Goal: Task Accomplishment & Management: Complete application form

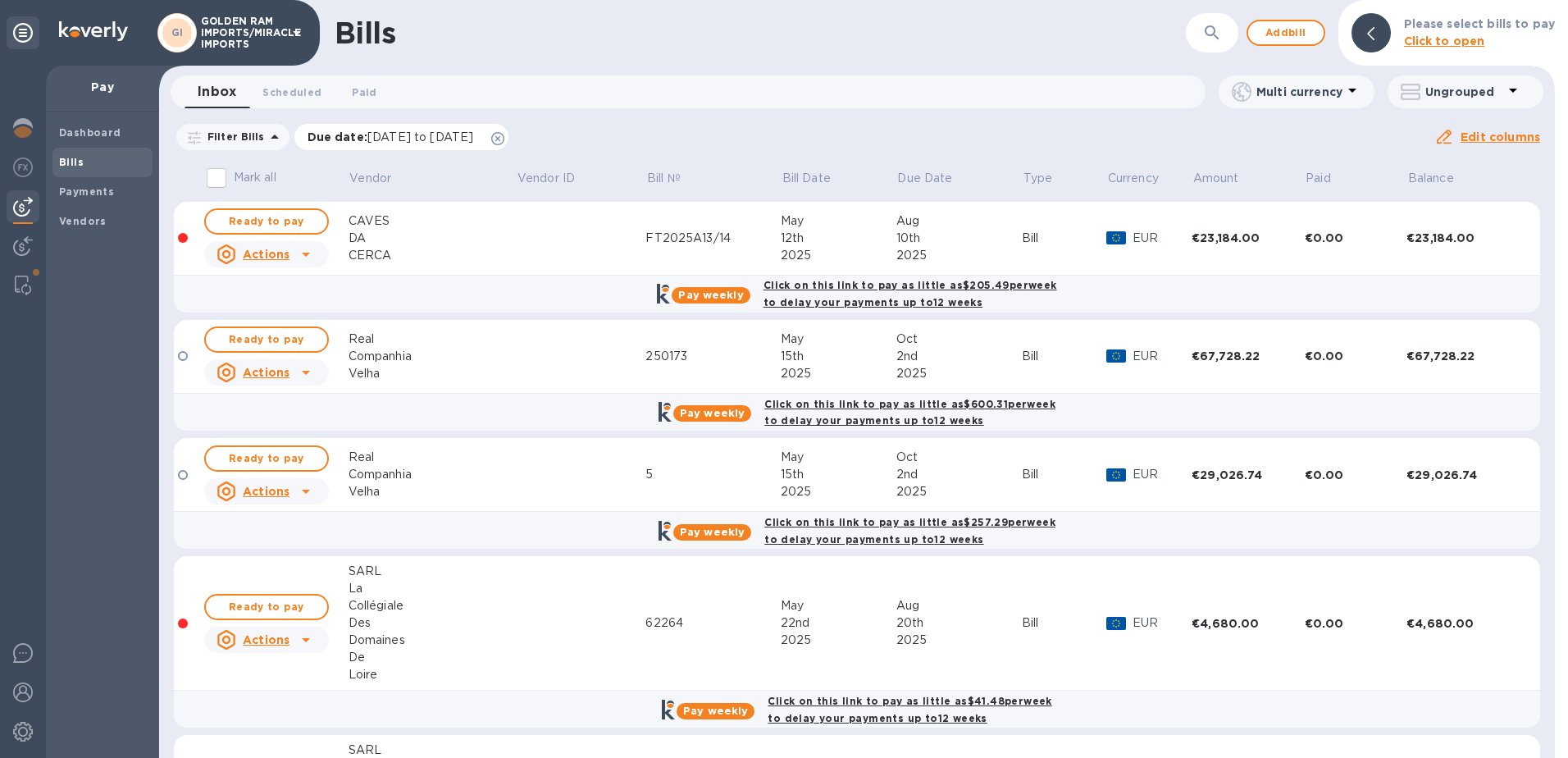
click at [505, 136] on icon at bounding box center [498, 138] width 13 height 13
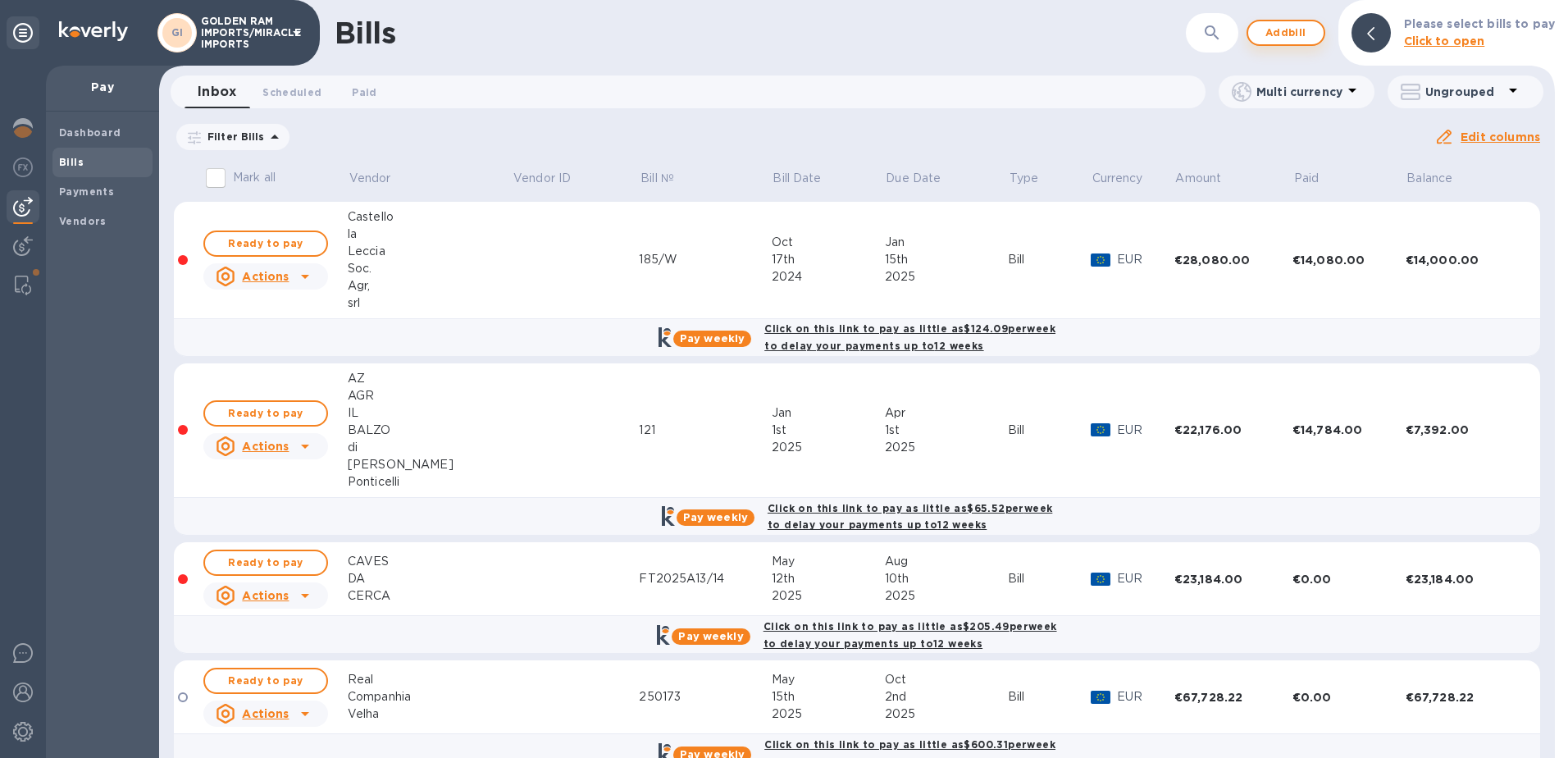
click at [1291, 36] on span "Add bill" at bounding box center [1286, 33] width 49 height 20
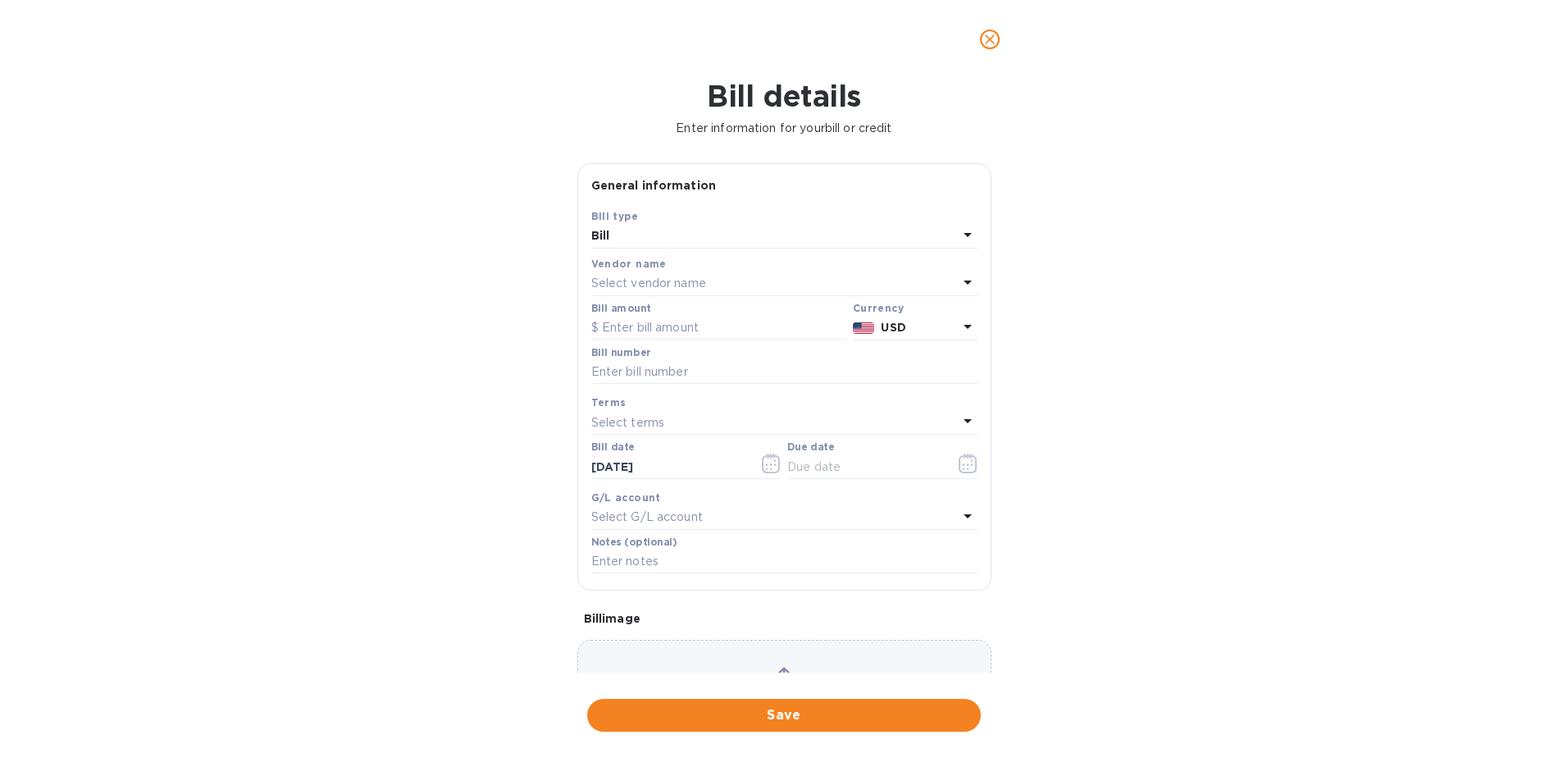
click at [703, 275] on p "Select vendor name" at bounding box center [649, 283] width 115 height 17
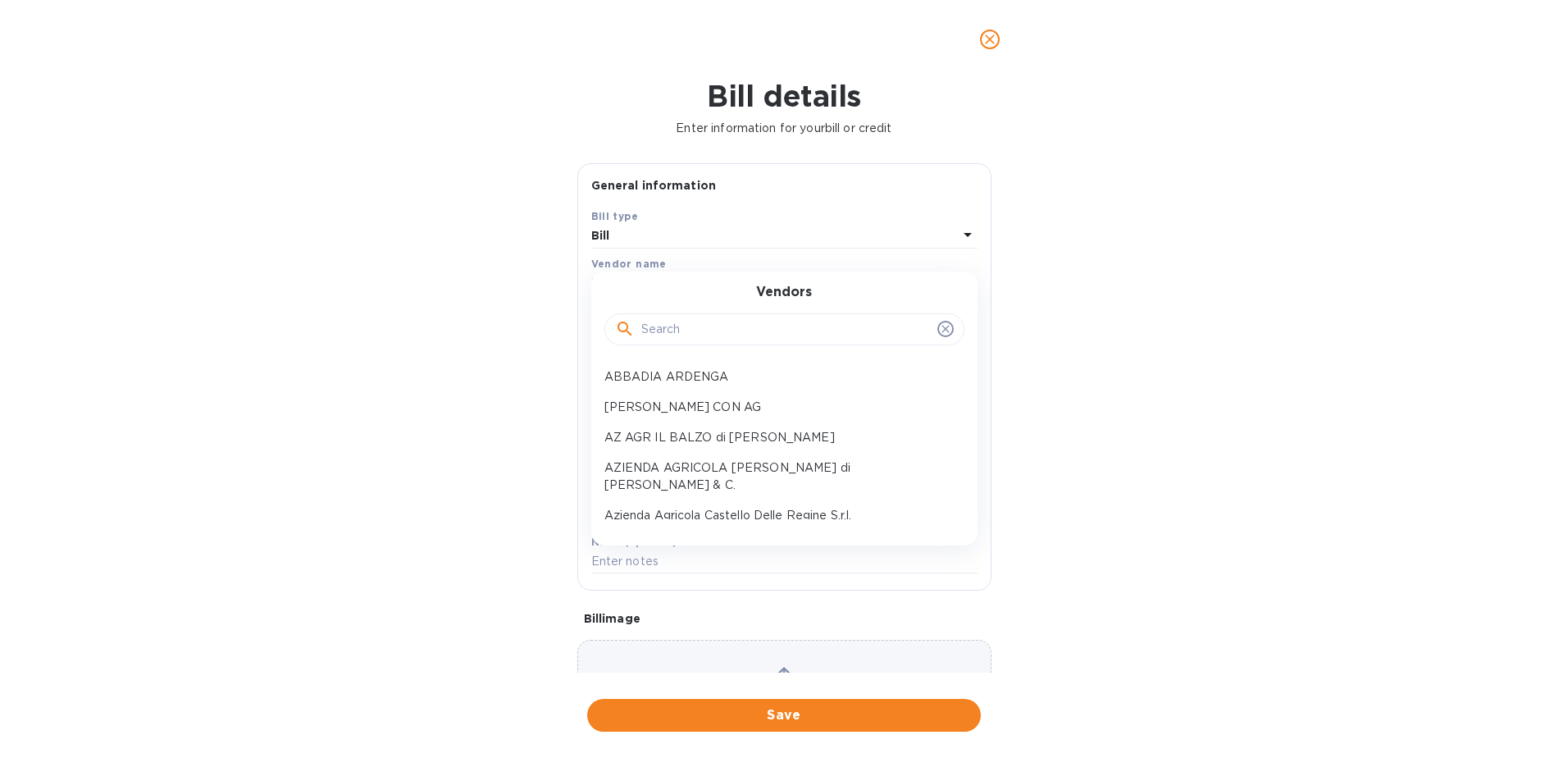
click at [671, 334] on input "text" at bounding box center [785, 330] width 289 height 25
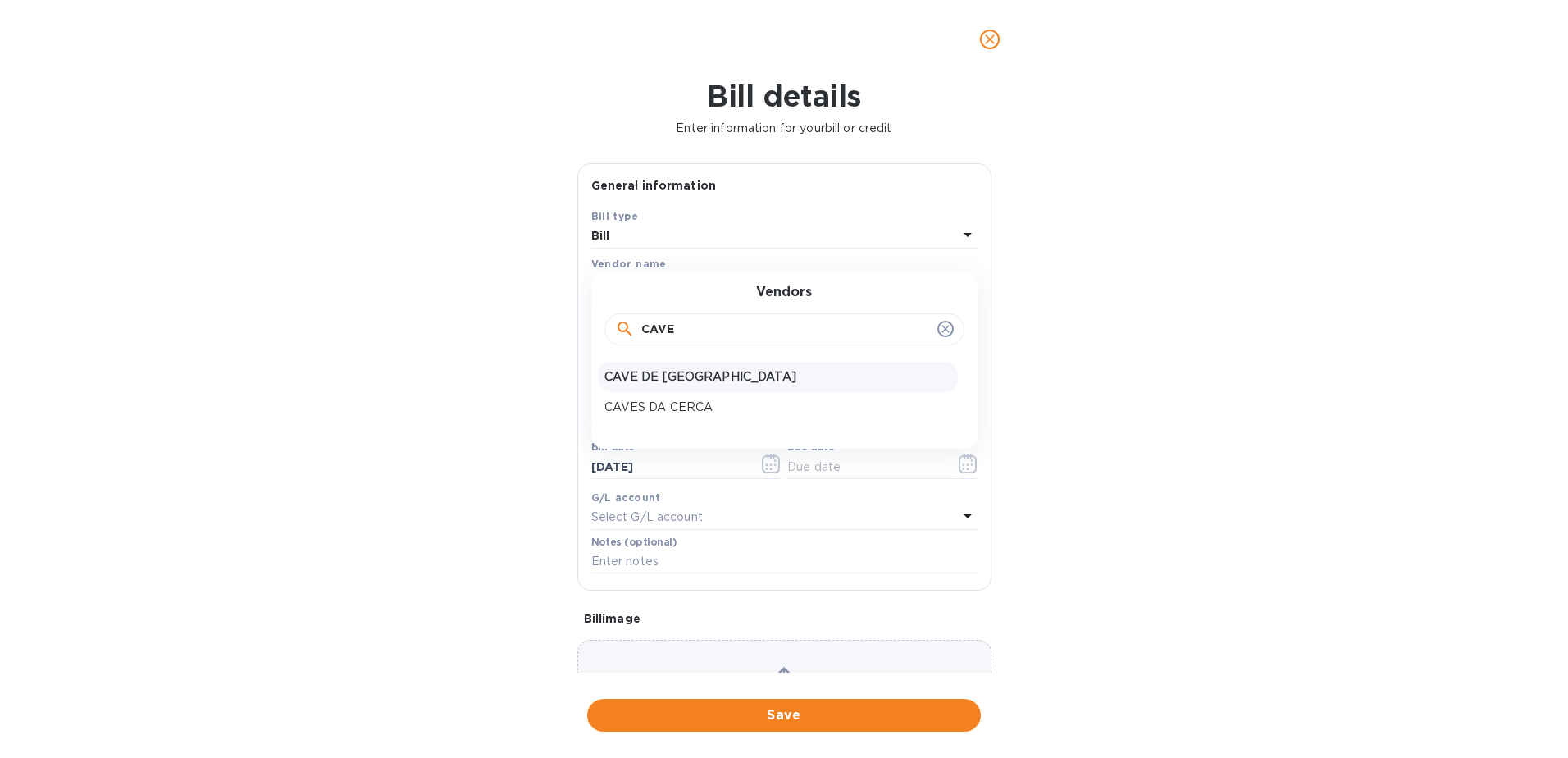
type input "CAVE"
click at [679, 379] on p "CAVE DE [GEOGRAPHIC_DATA]" at bounding box center [778, 377] width 347 height 17
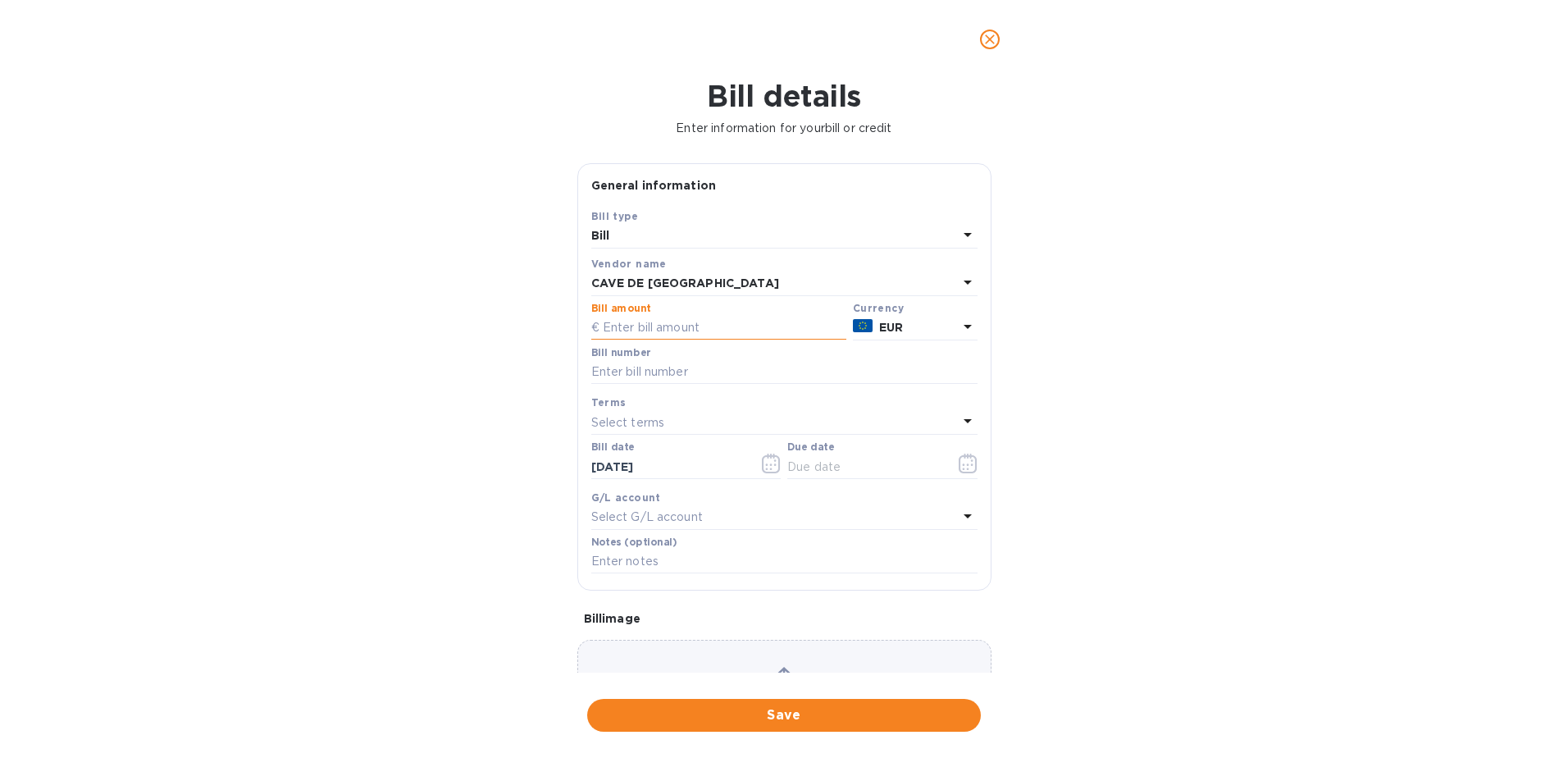
click at [650, 327] on input "text" at bounding box center [718, 328] width 255 height 25
type input "9,218.88"
click at [695, 380] on input "text" at bounding box center [784, 373] width 386 height 25
type input "25030650"
click at [766, 465] on icon "button" at bounding box center [767, 464] width 3 height 3
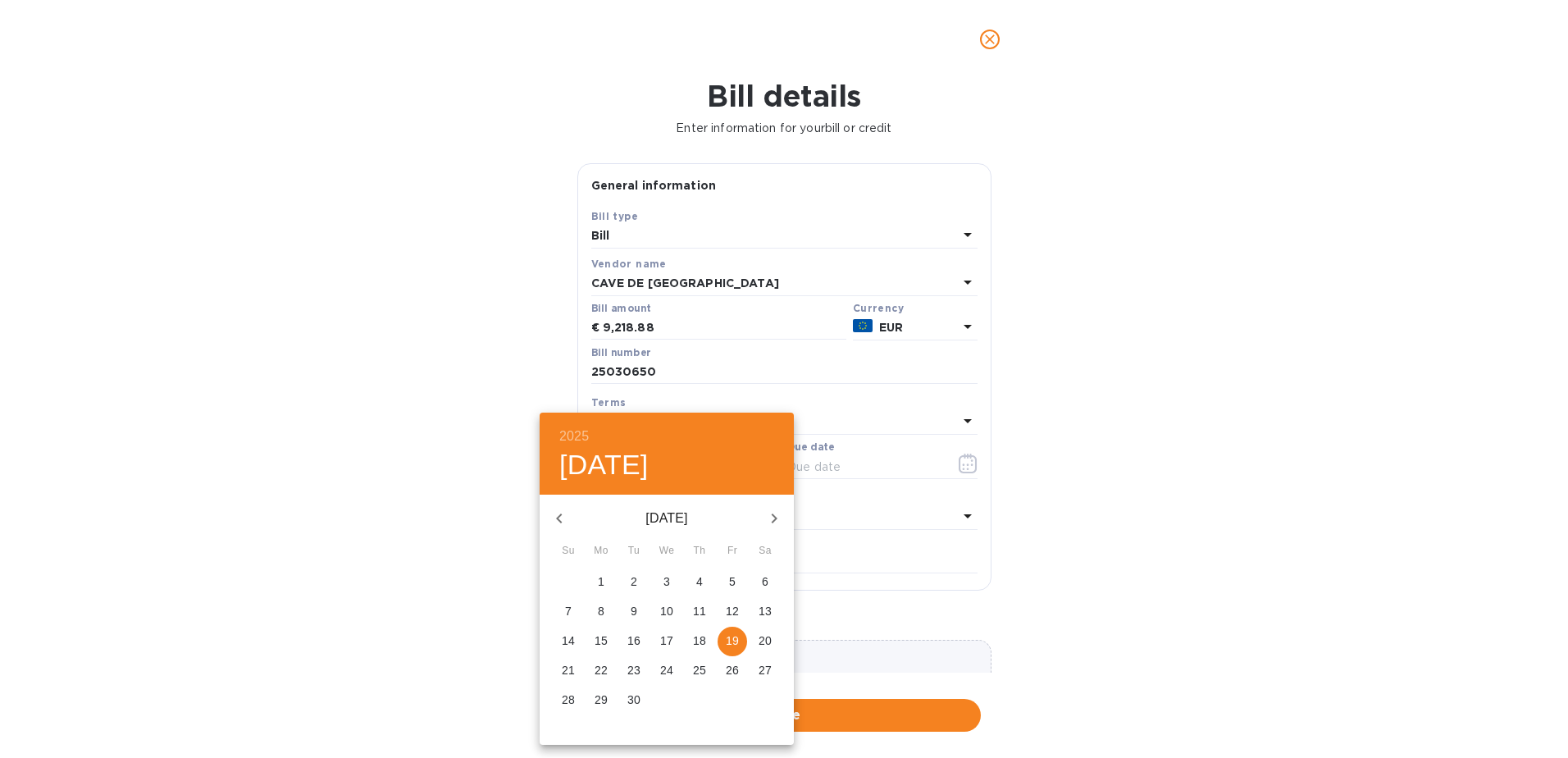
click at [765, 465] on div "2025 [DATE]" at bounding box center [667, 454] width 254 height 82
click at [566, 526] on icon "button" at bounding box center [559, 518] width 20 height 20
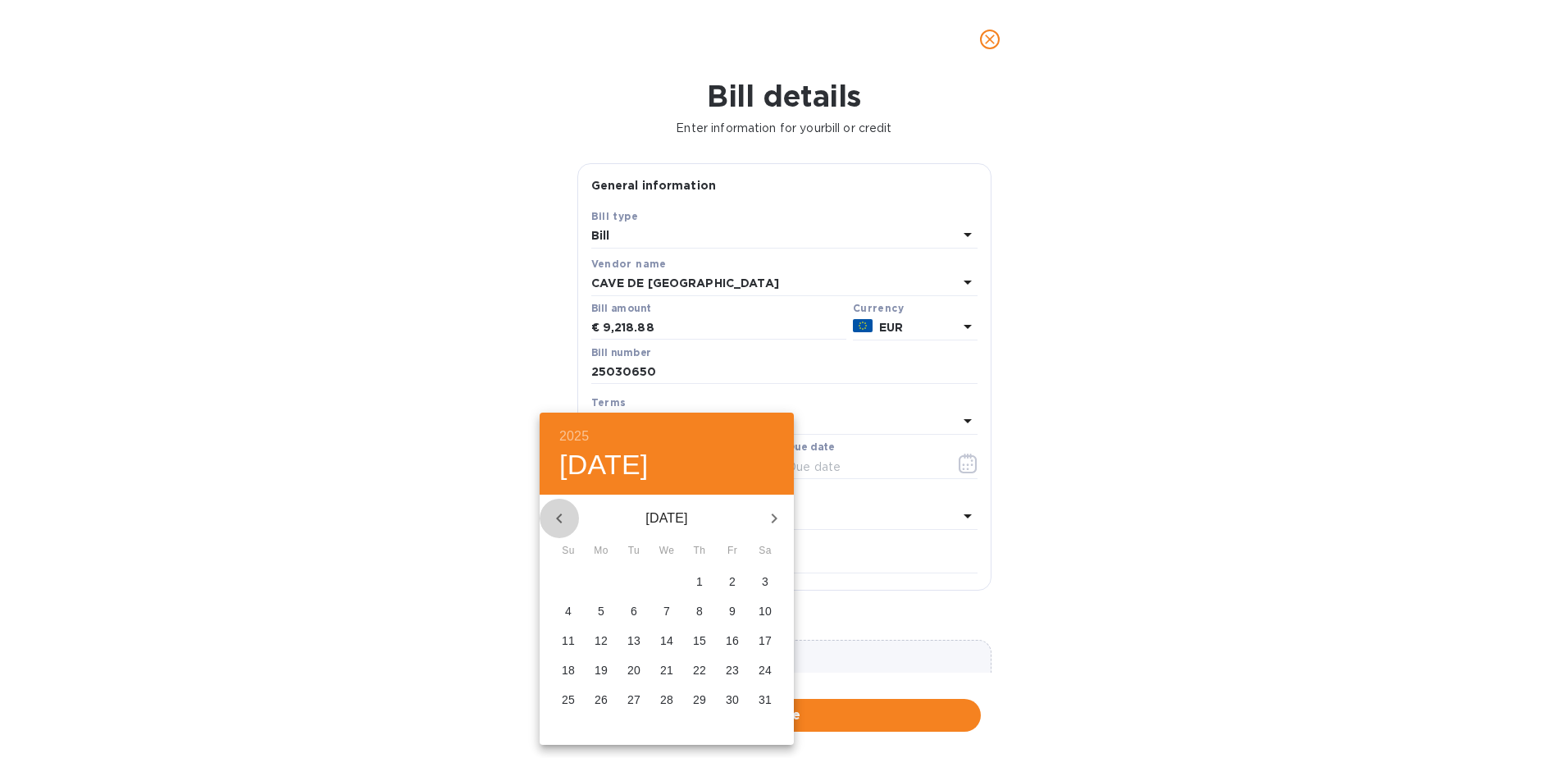
click at [567, 520] on icon "button" at bounding box center [559, 518] width 20 height 20
click at [699, 700] on p "27" at bounding box center [699, 700] width 13 height 16
type input "[DATE]"
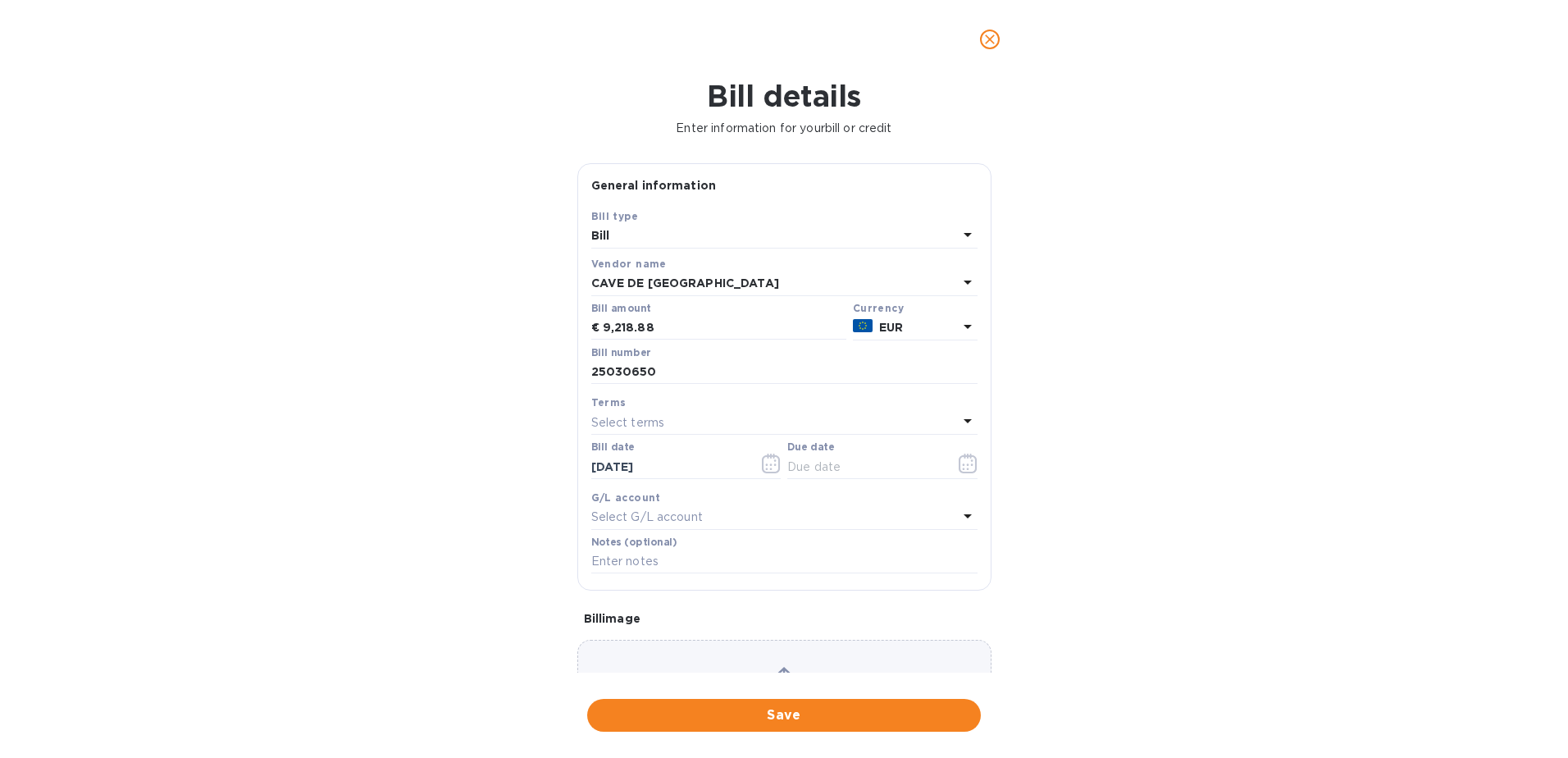
click at [960, 429] on icon at bounding box center [967, 421] width 20 height 20
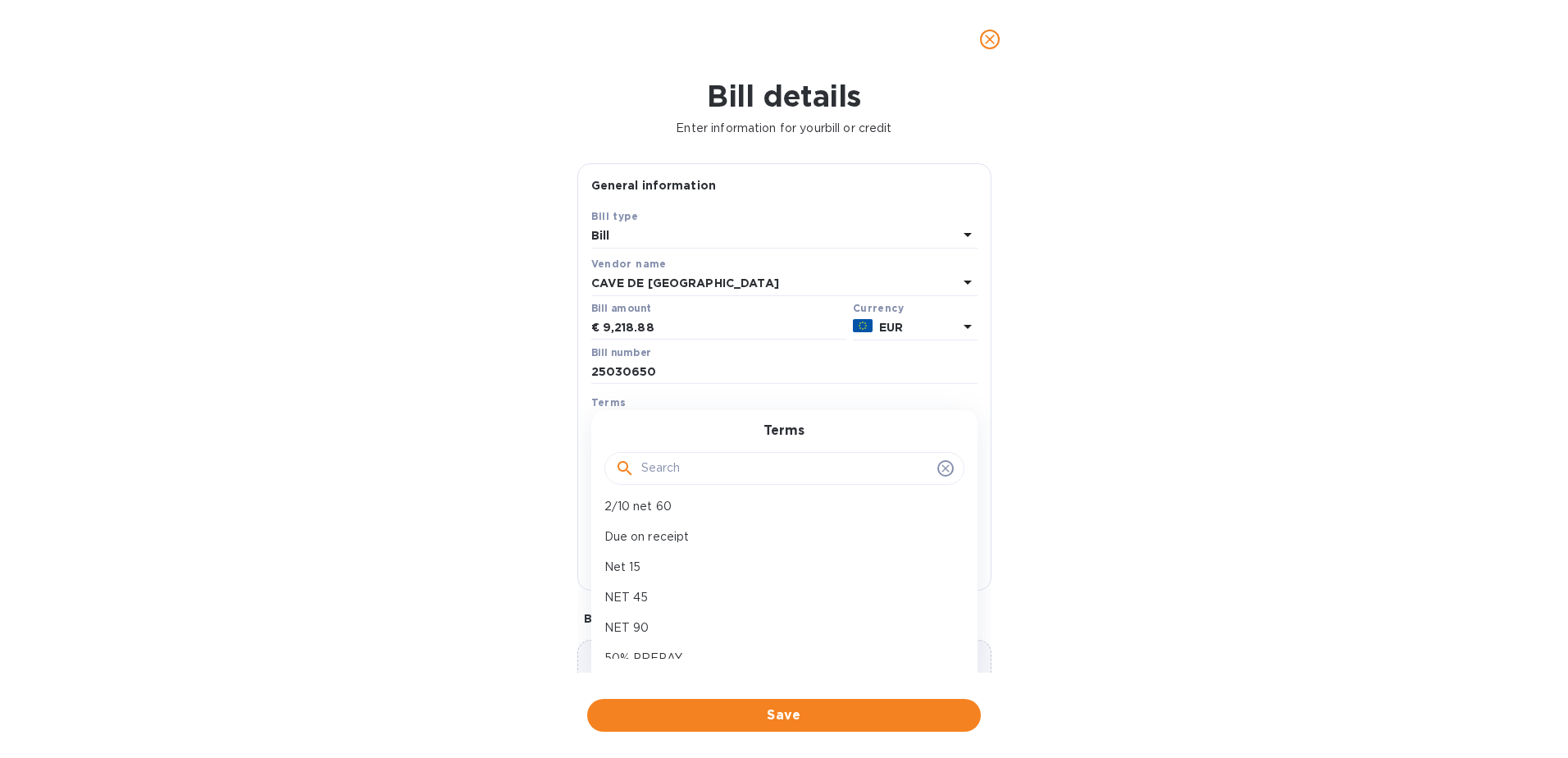
scroll to position [116, 0]
click at [822, 602] on div "NET 90" at bounding box center [778, 613] width 360 height 30
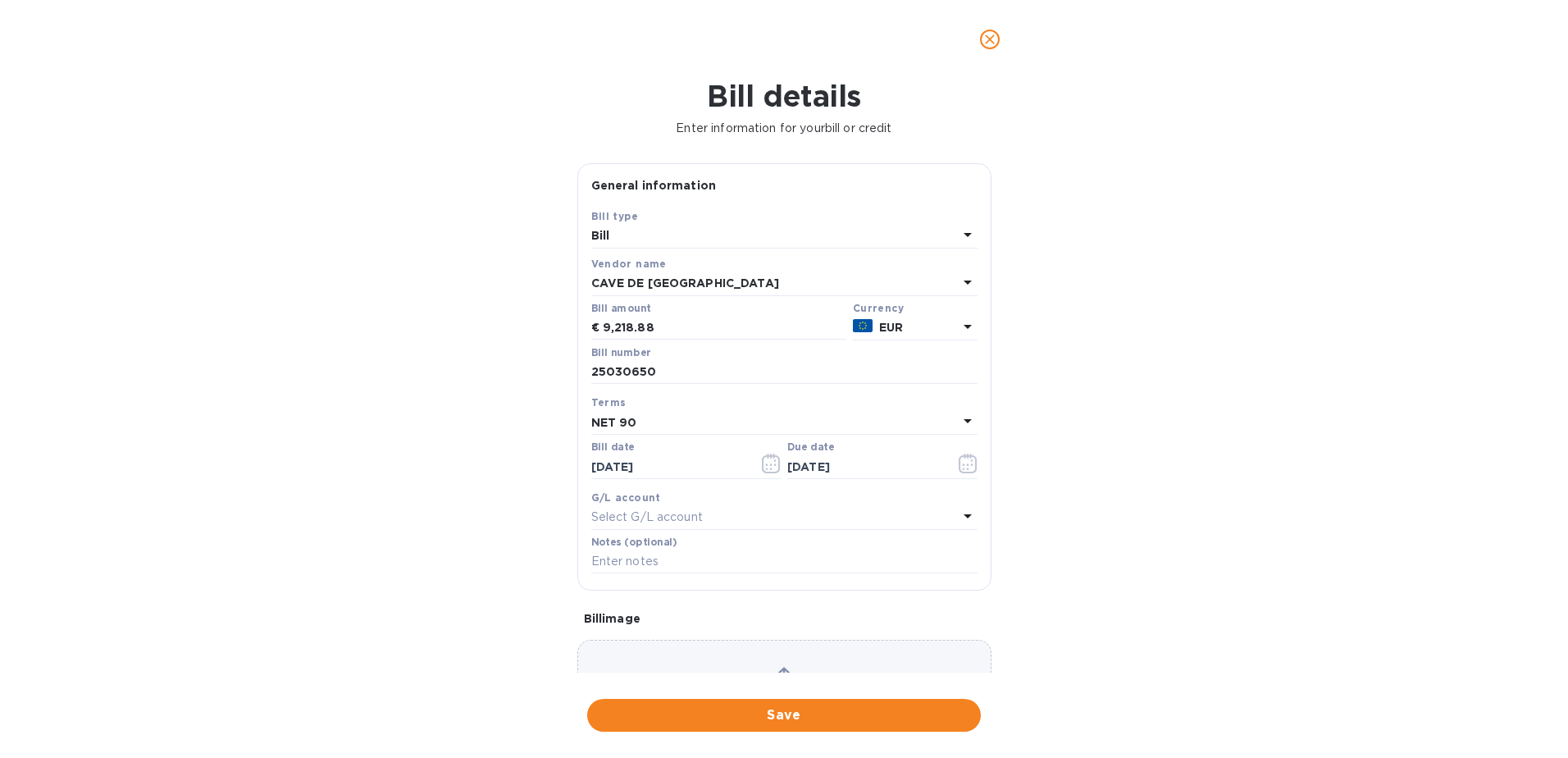
type input "[DATE]"
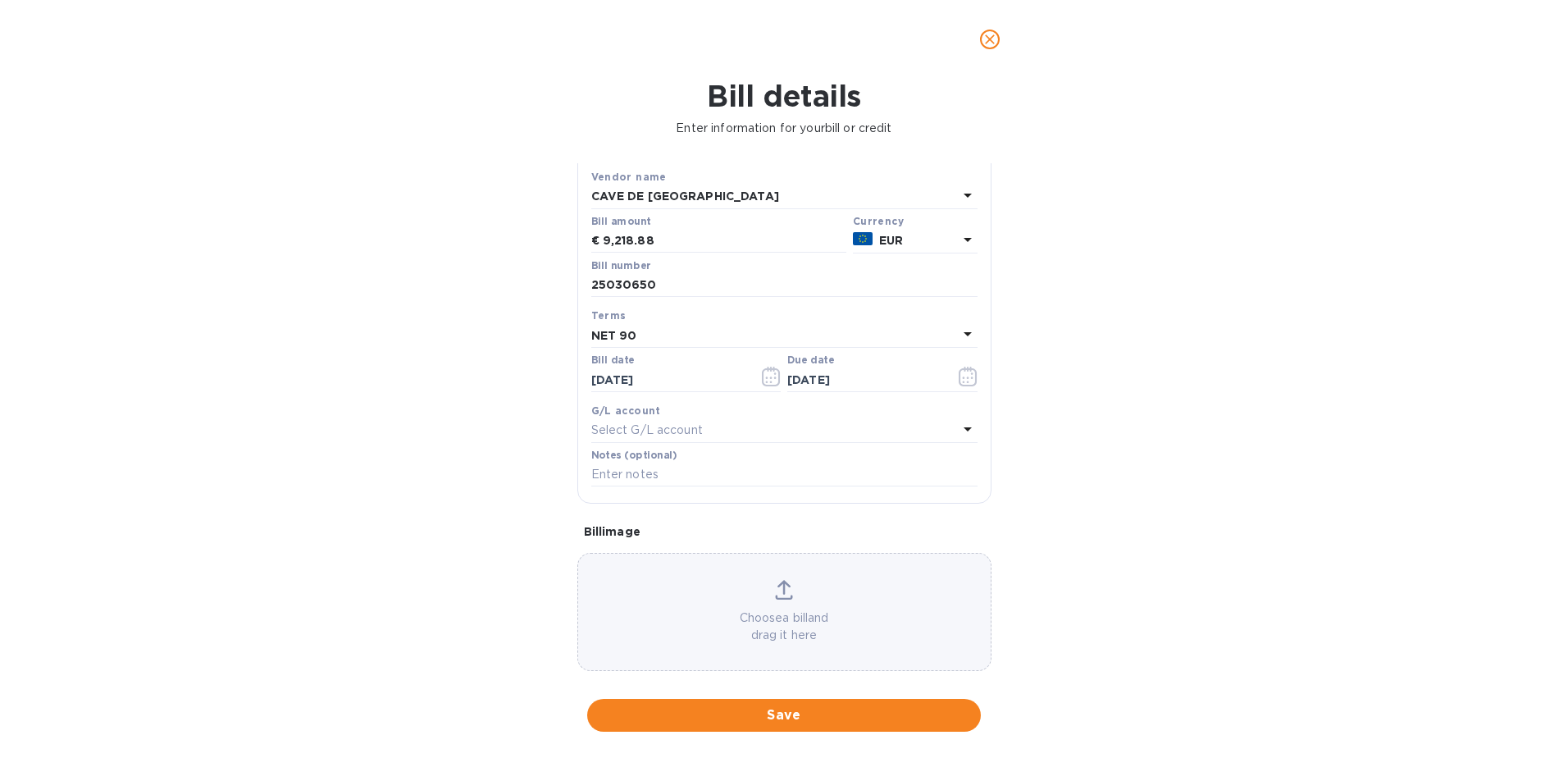
scroll to position [105, 0]
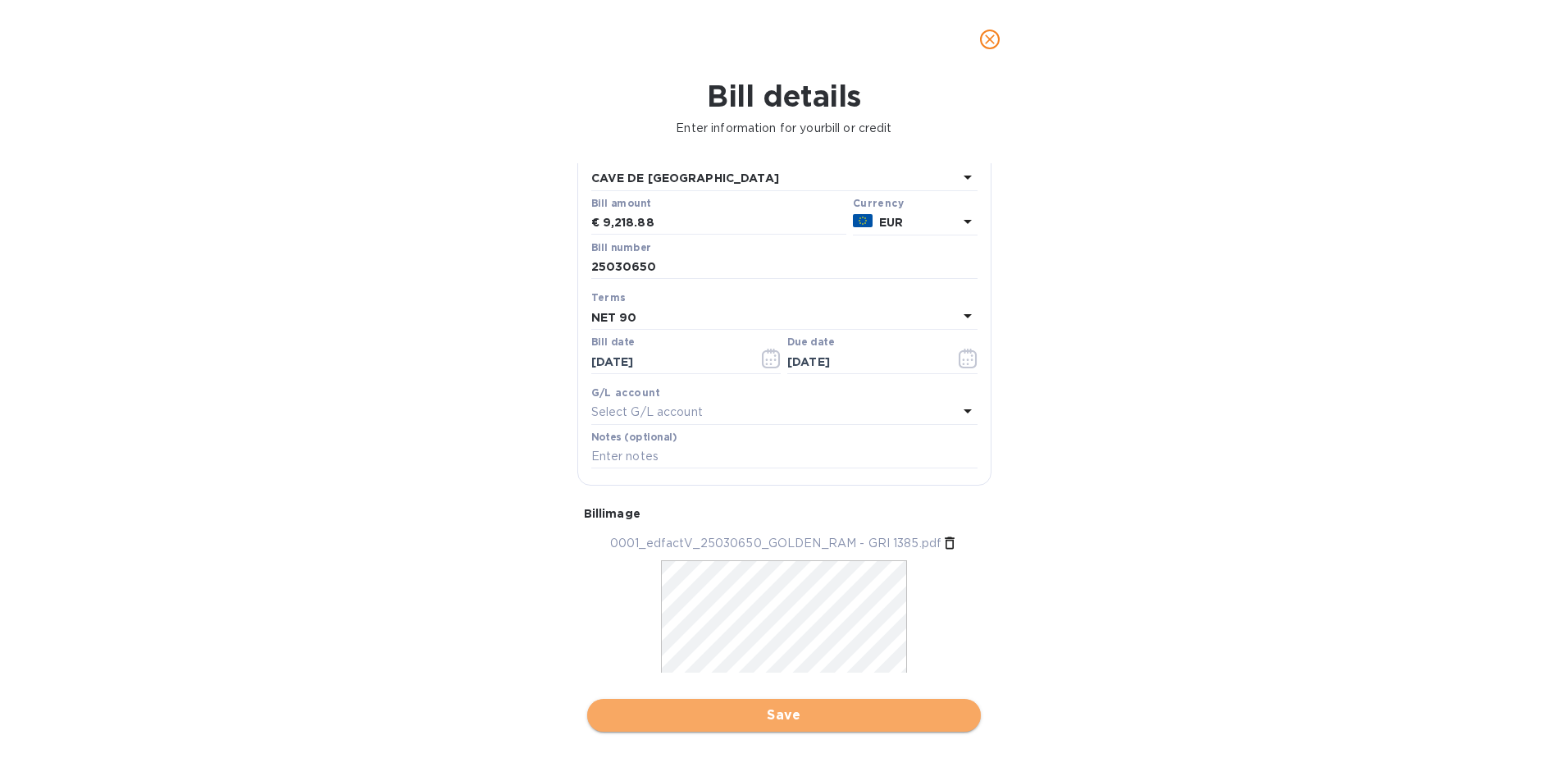
click at [796, 723] on span "Save" at bounding box center [784, 715] width 367 height 20
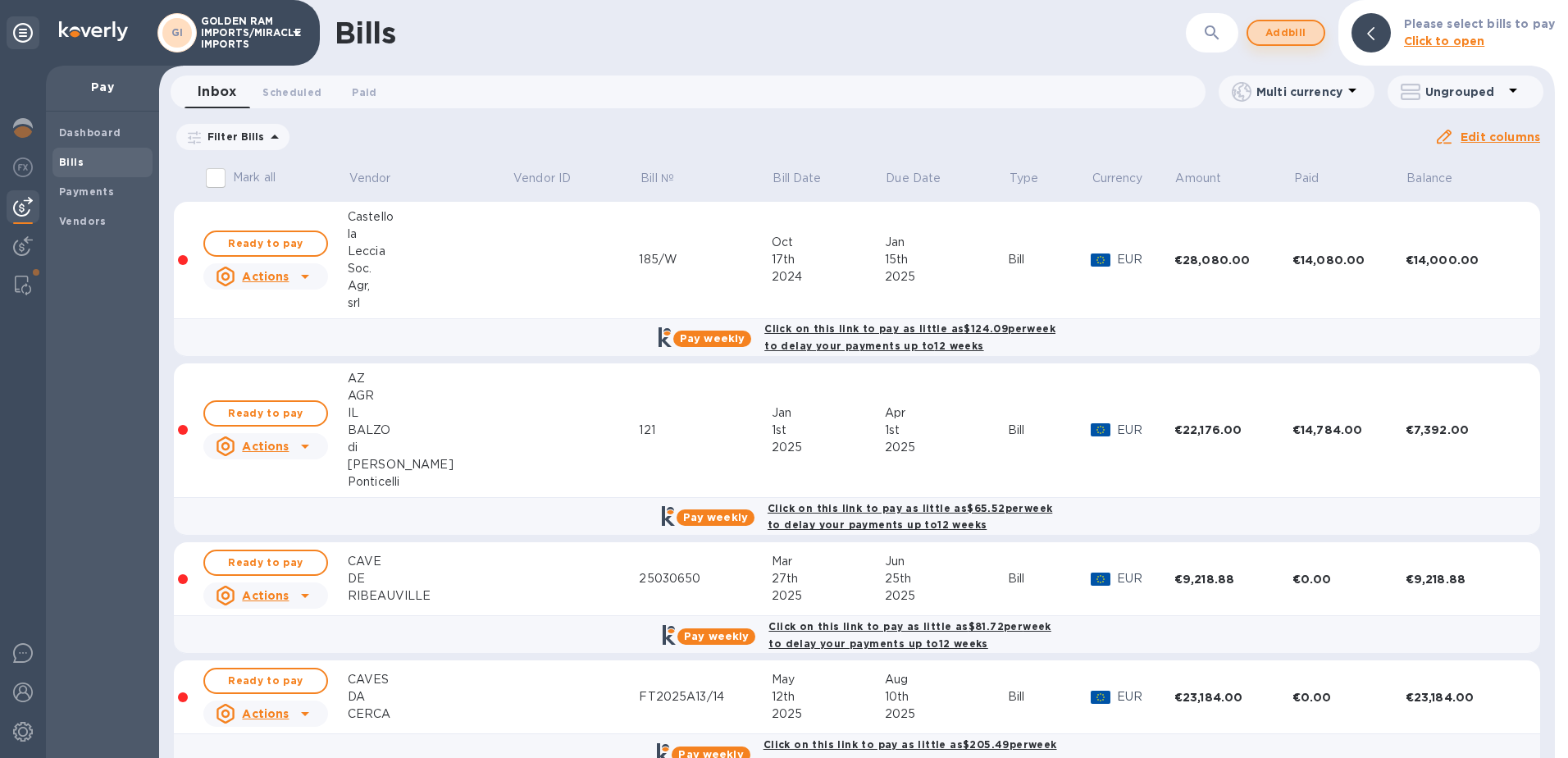
click at [1304, 34] on span "Add bill" at bounding box center [1286, 33] width 49 height 20
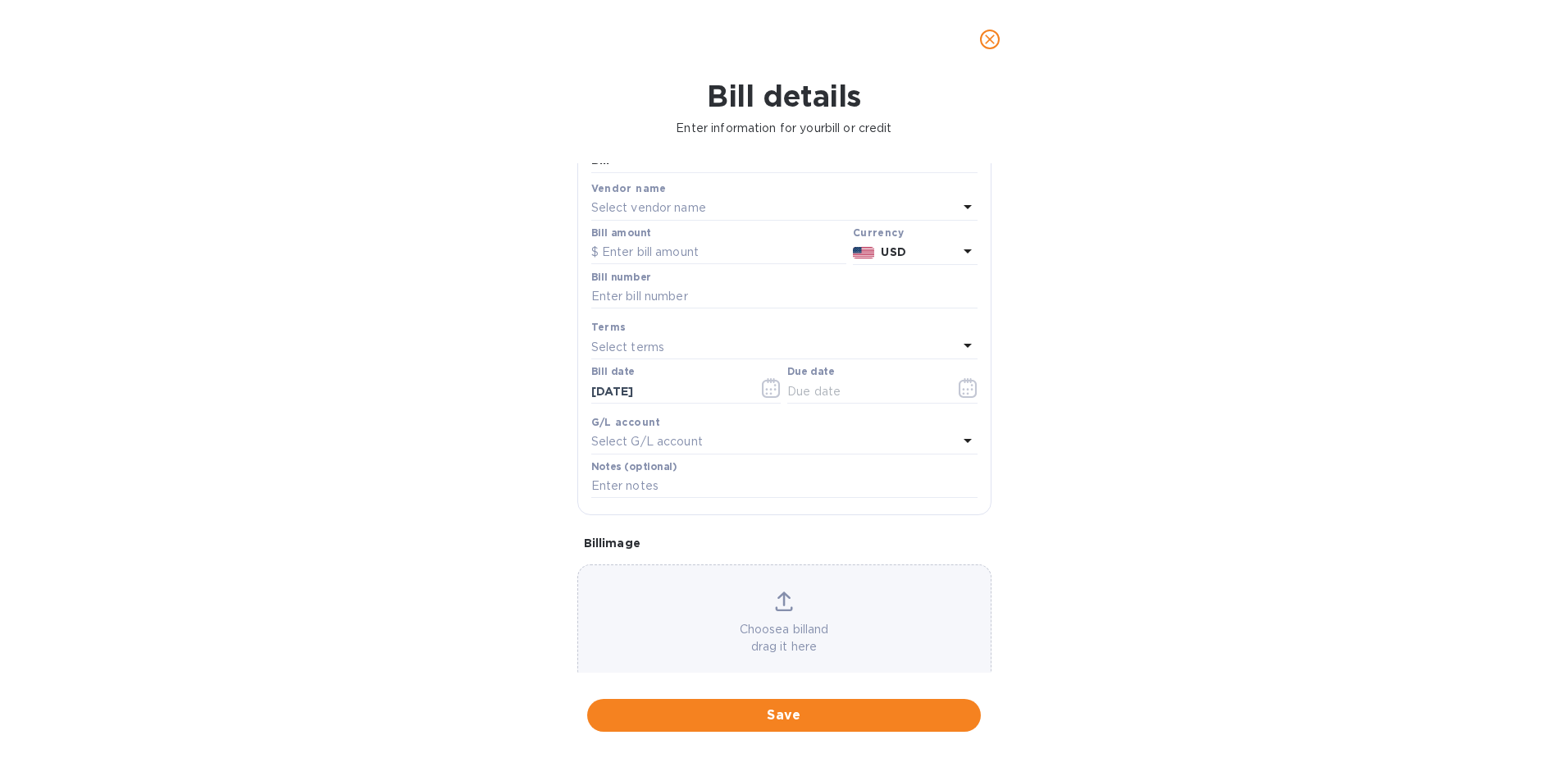
scroll to position [80, 0]
click at [714, 206] on div "Select vendor name" at bounding box center [774, 204] width 366 height 23
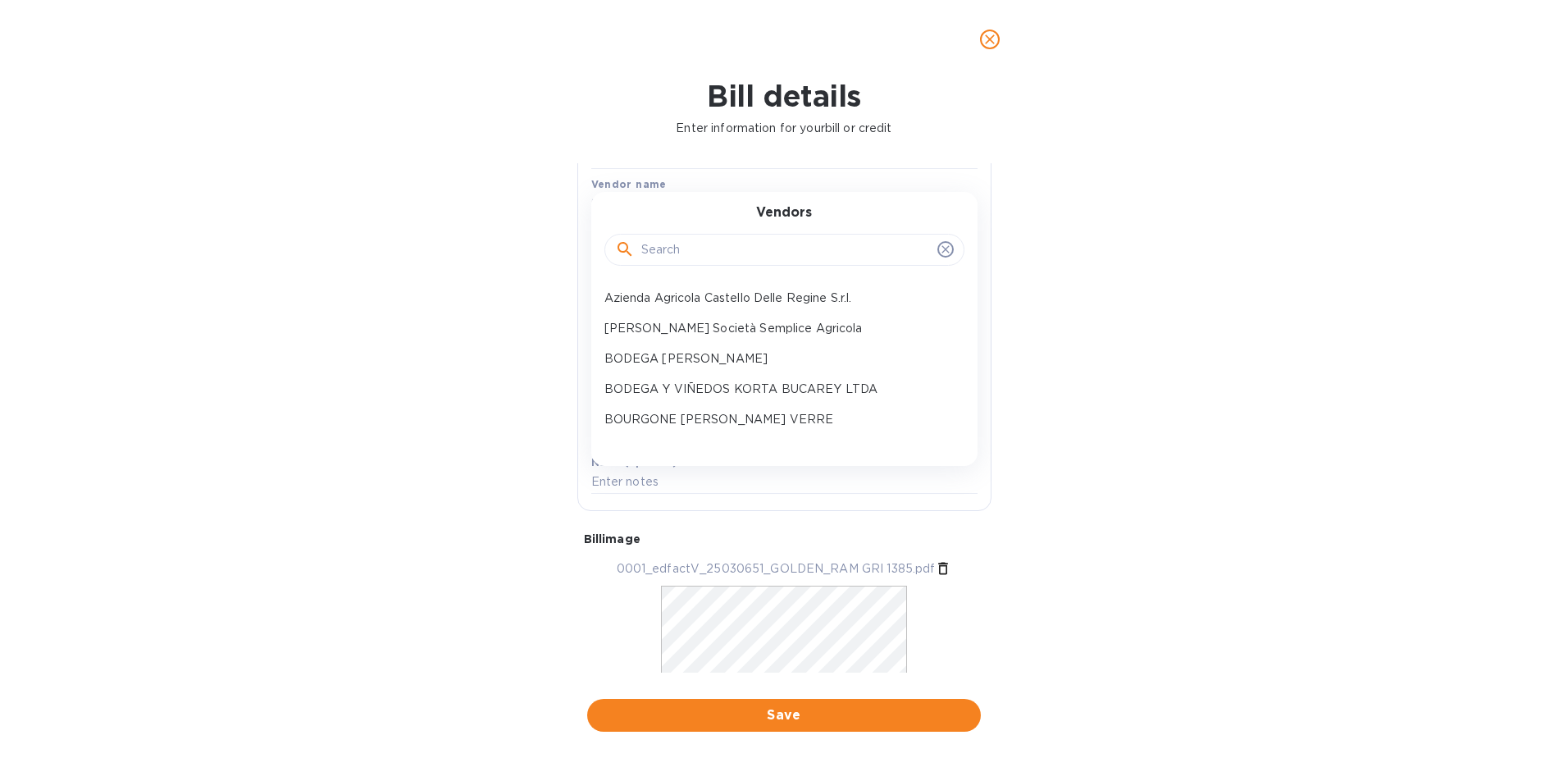
scroll to position [276, 0]
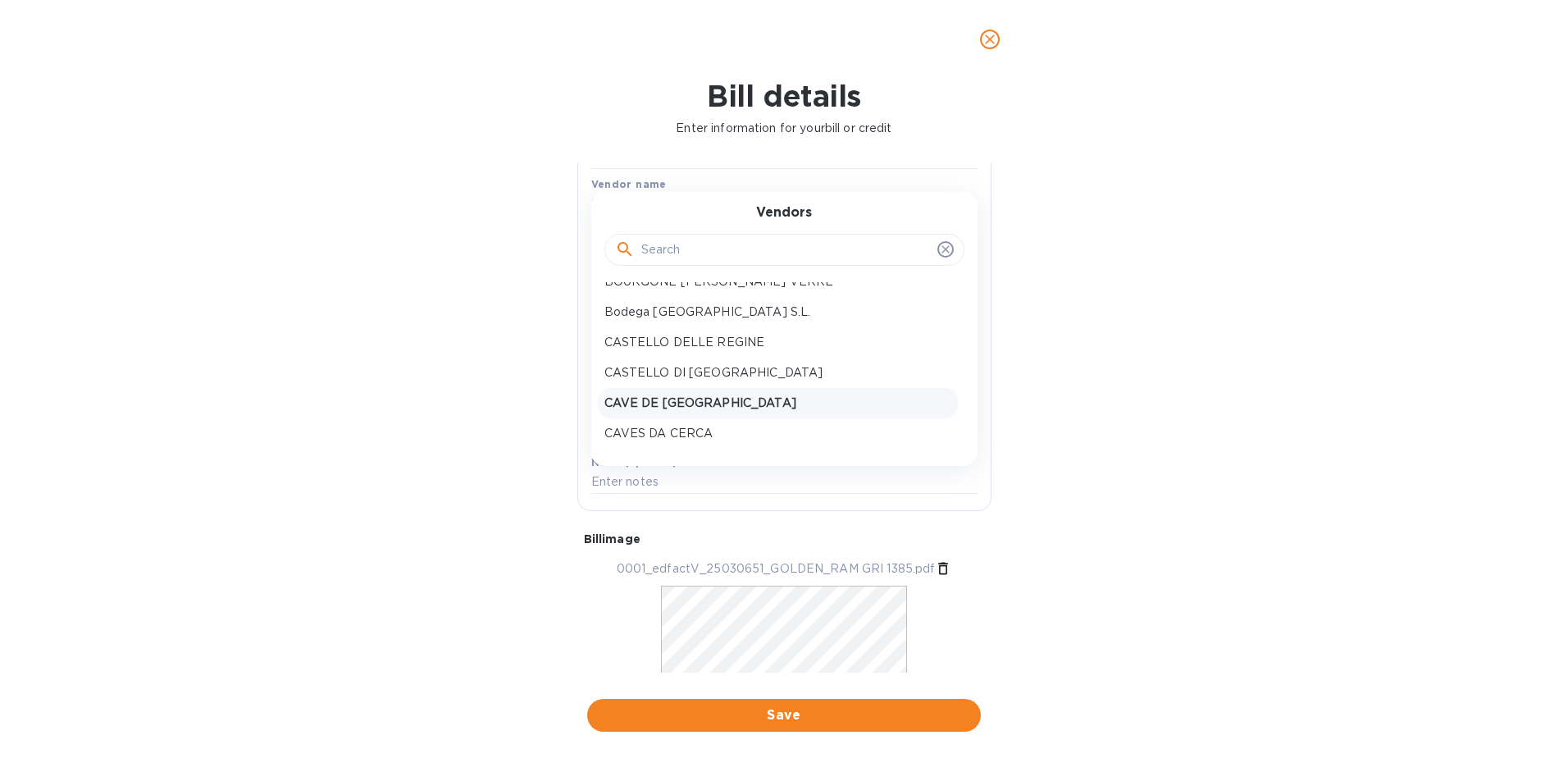
click at [813, 397] on p "CAVE DE [GEOGRAPHIC_DATA]" at bounding box center [778, 403] width 347 height 17
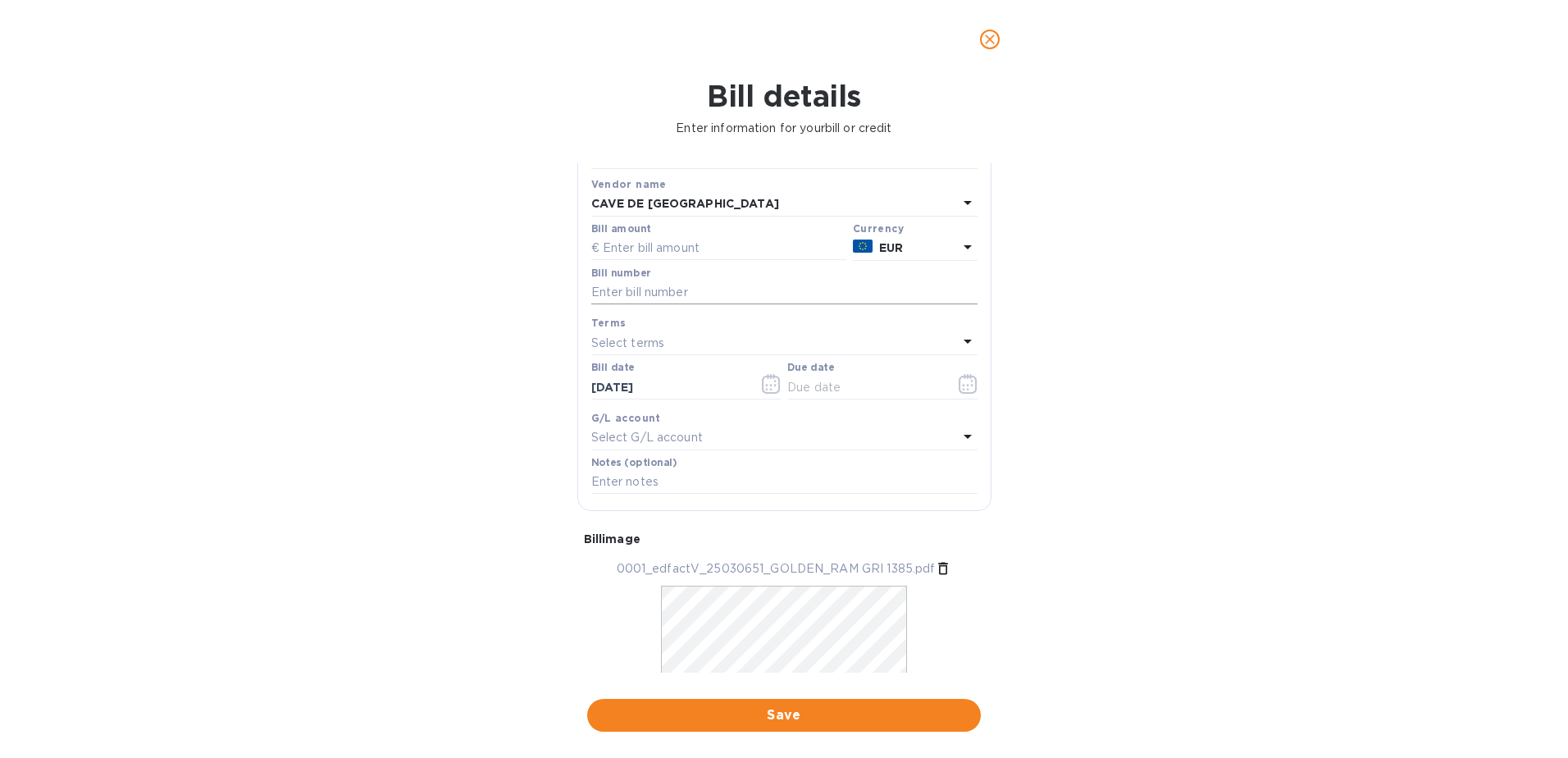
click at [675, 296] on input "text" at bounding box center [784, 293] width 386 height 25
click at [662, 240] on input "text" at bounding box center [718, 248] width 255 height 25
click at [640, 252] on input "text" at bounding box center [718, 248] width 255 height 25
type input "9,218.88"
click at [622, 288] on input "text" at bounding box center [784, 293] width 386 height 25
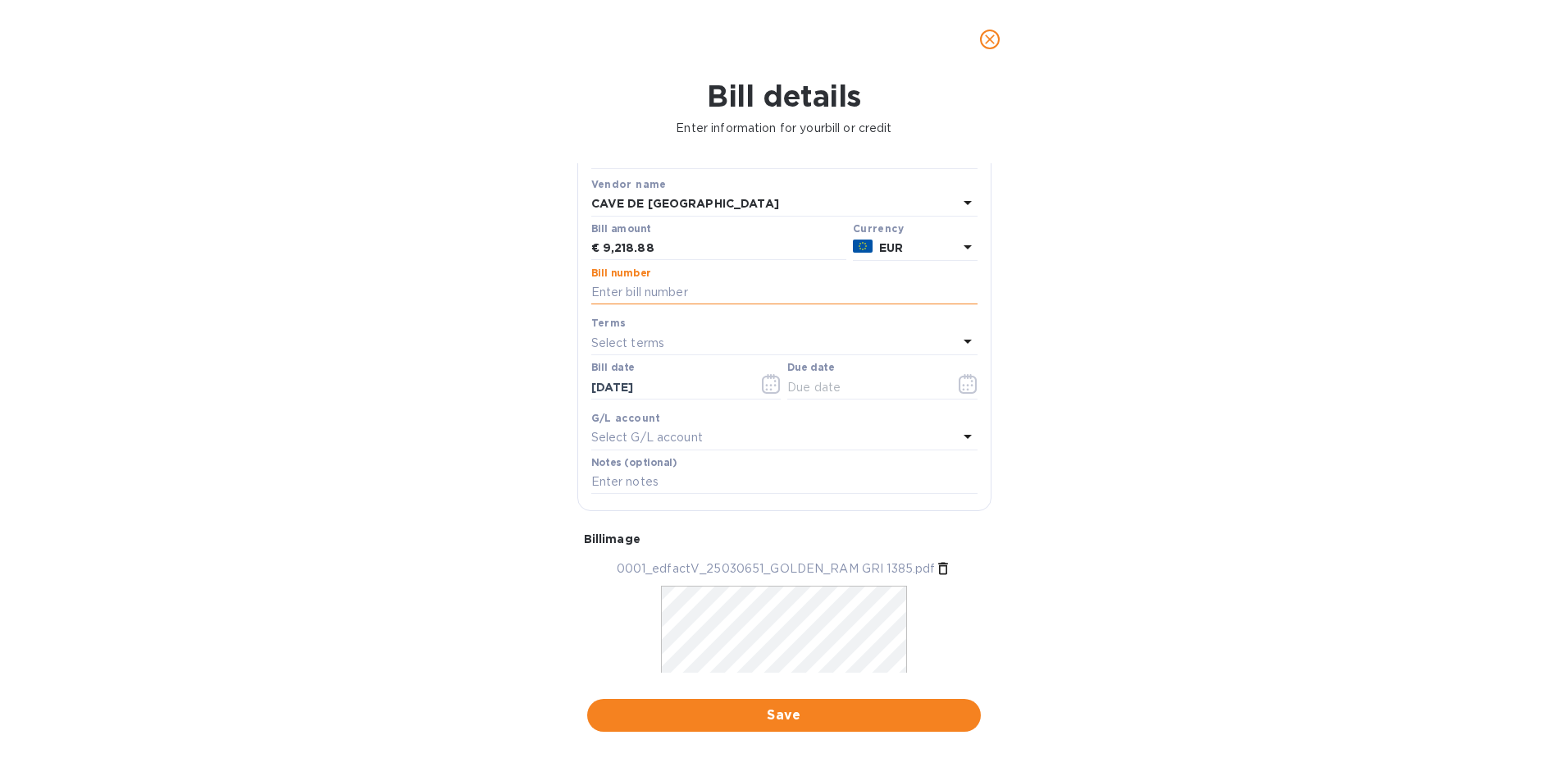
type input "25030650"
type input "[DATE]"
type input "25030651"
drag, startPoint x: 721, startPoint y: 383, endPoint x: 530, endPoint y: 375, distance: 191.2
click at [543, 380] on div "Bill details Enter information for your bill or credit General information Save…" at bounding box center [784, 418] width 1568 height 679
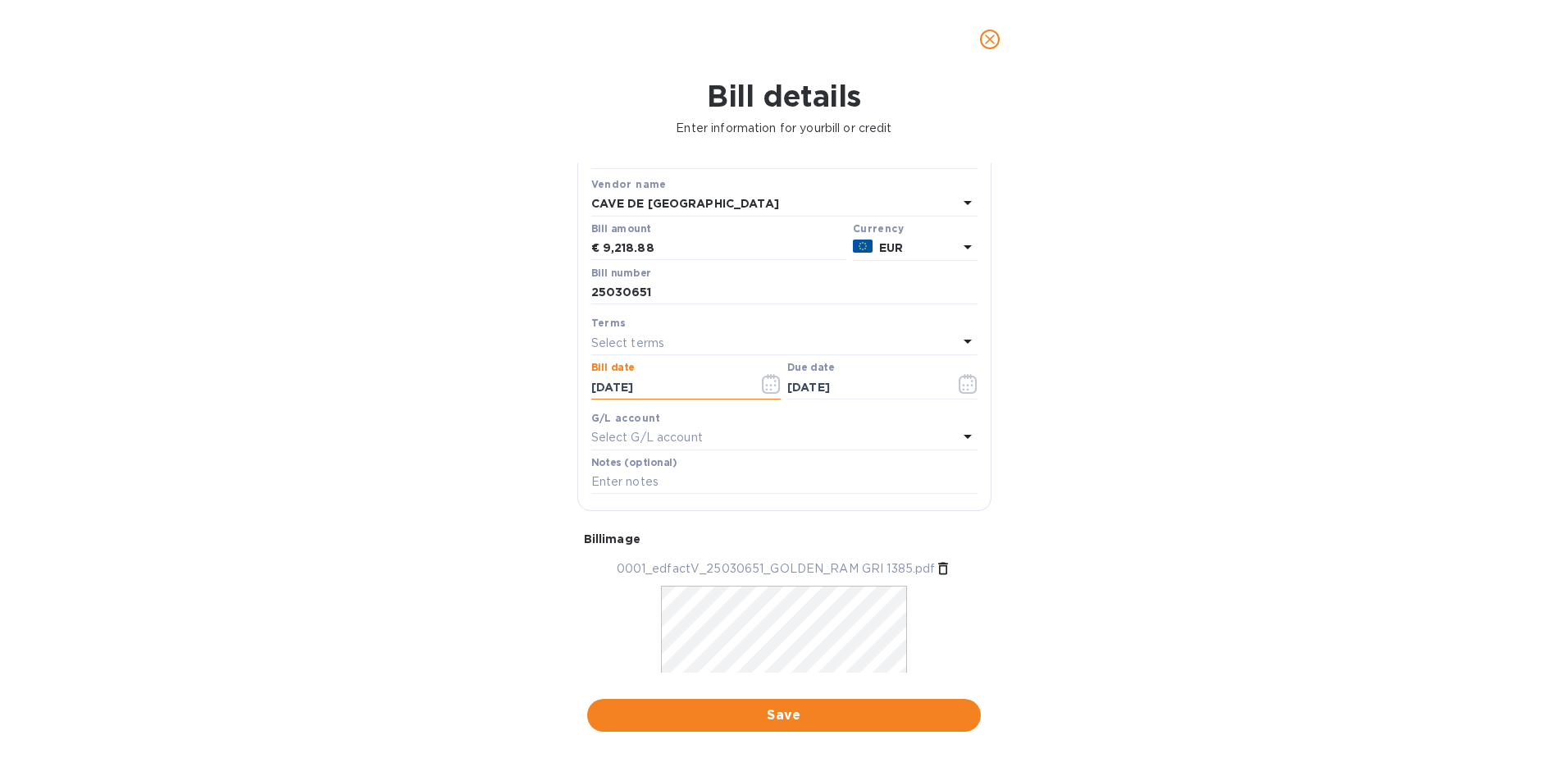
type input "[DATE]"
click at [530, 375] on div "Bill details Enter information for your bill or credit General information Save…" at bounding box center [784, 418] width 1568 height 679
drag, startPoint x: 992, startPoint y: 242, endPoint x: 991, endPoint y: 251, distance: 9.1
click at [991, 251] on div "General information Save Bill type Bill Vendor name CAVE DE RIBEAUVILLE Bill am…" at bounding box center [784, 418] width 431 height 510
click at [881, 388] on input "[DATE]" at bounding box center [865, 387] width 155 height 25
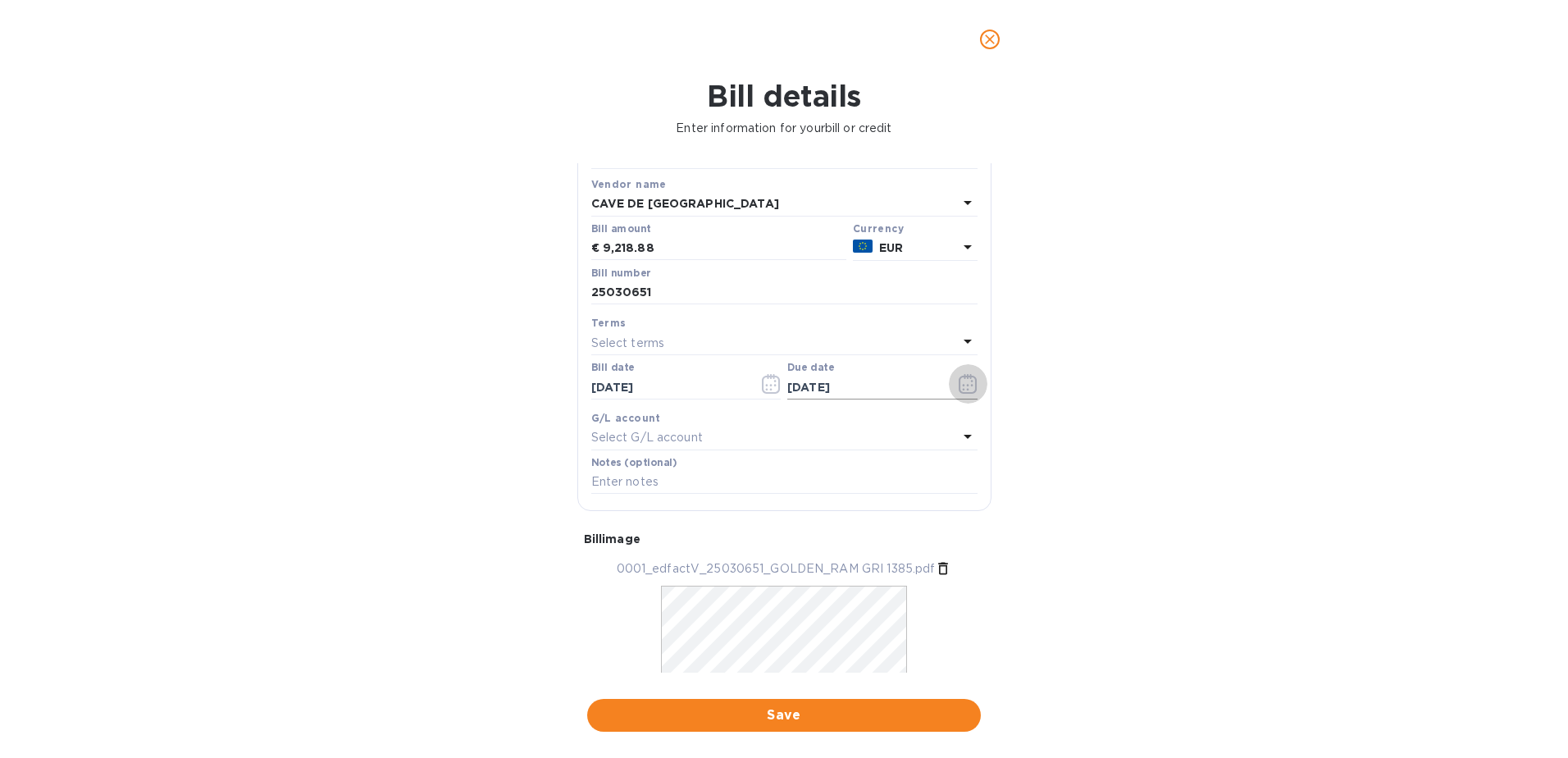
click at [964, 387] on icon "button" at bounding box center [968, 384] width 19 height 20
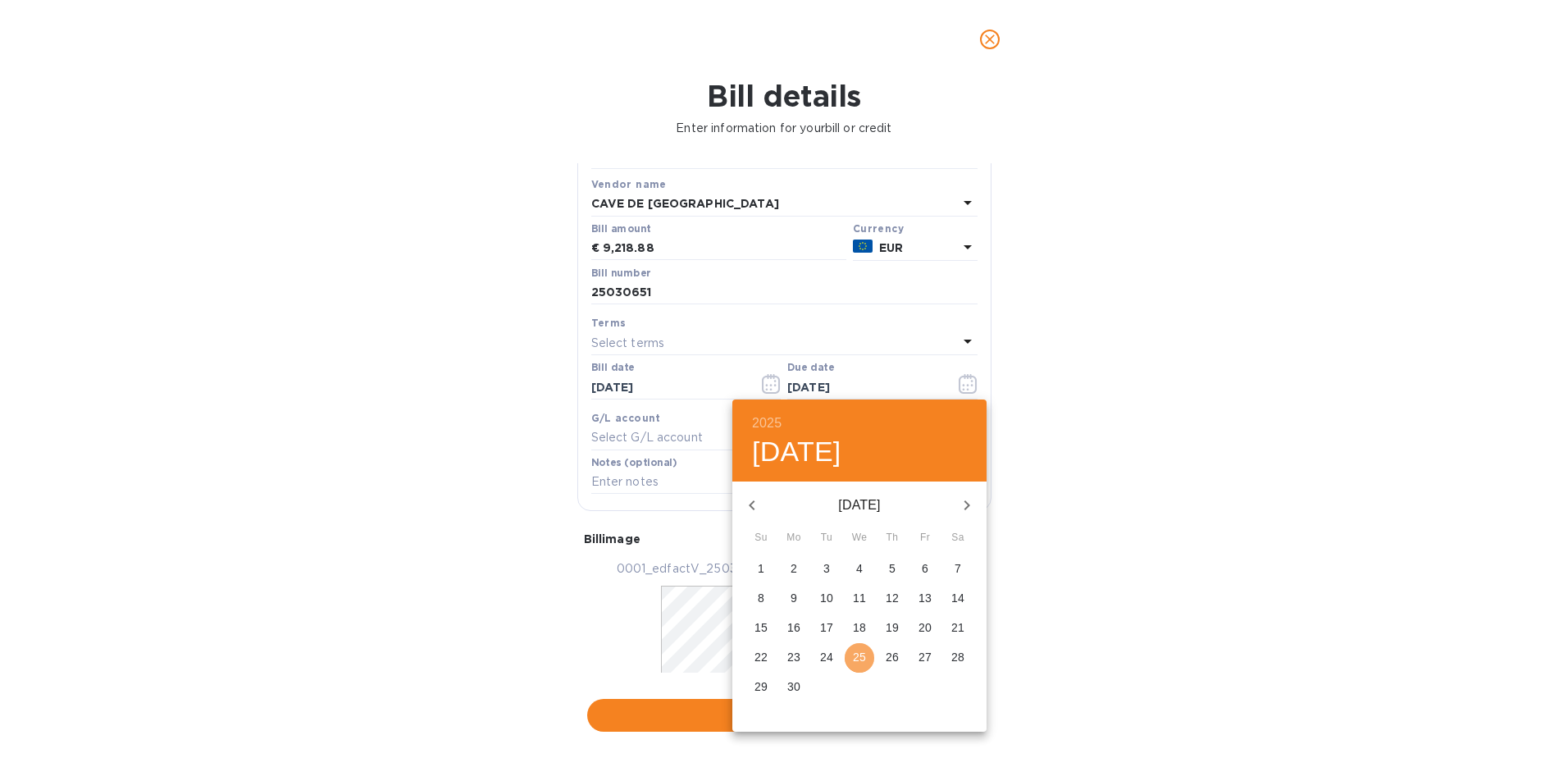
click at [855, 666] on button "25" at bounding box center [859, 658] width 29 height 29
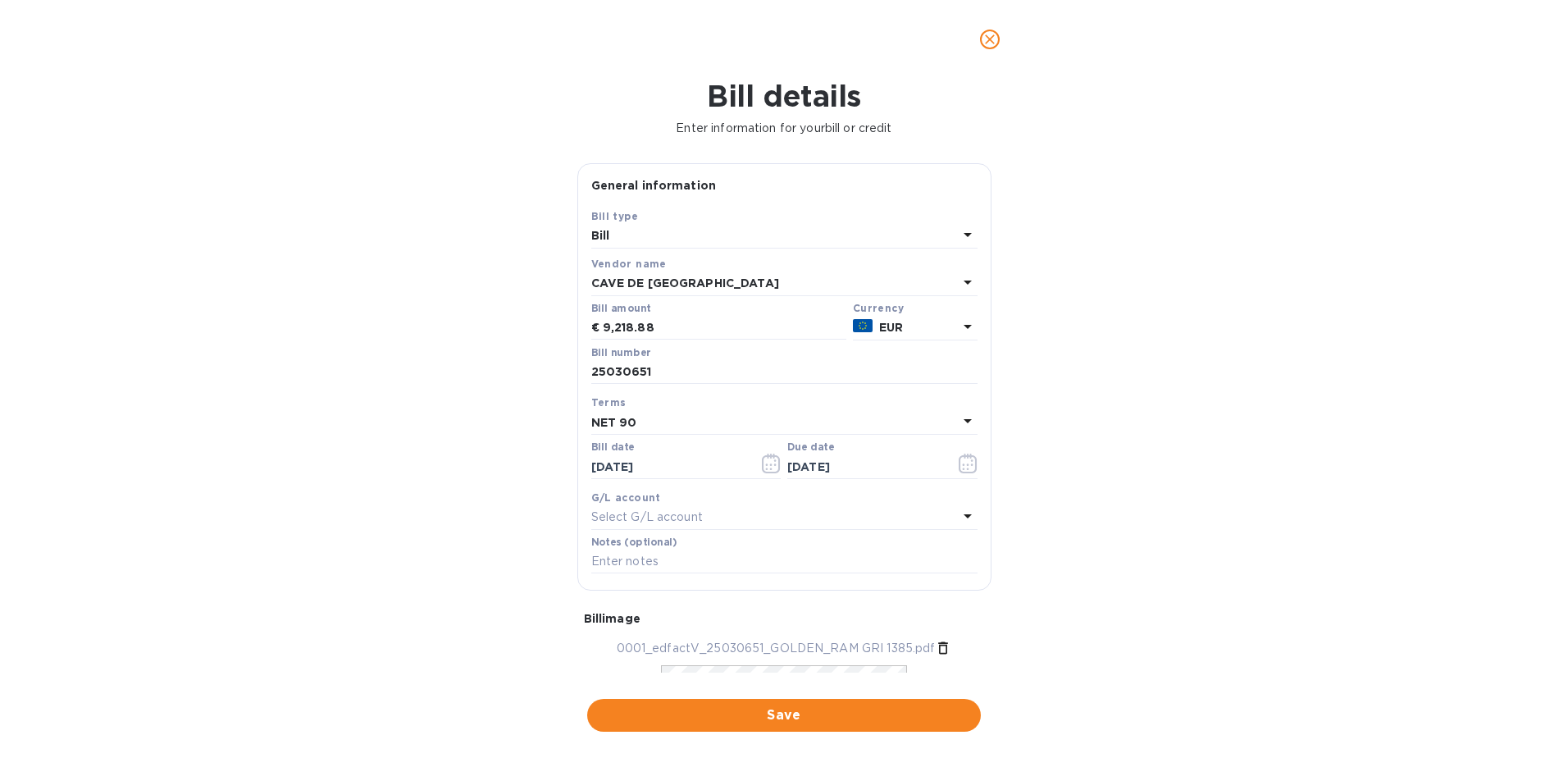
scroll to position [155, 0]
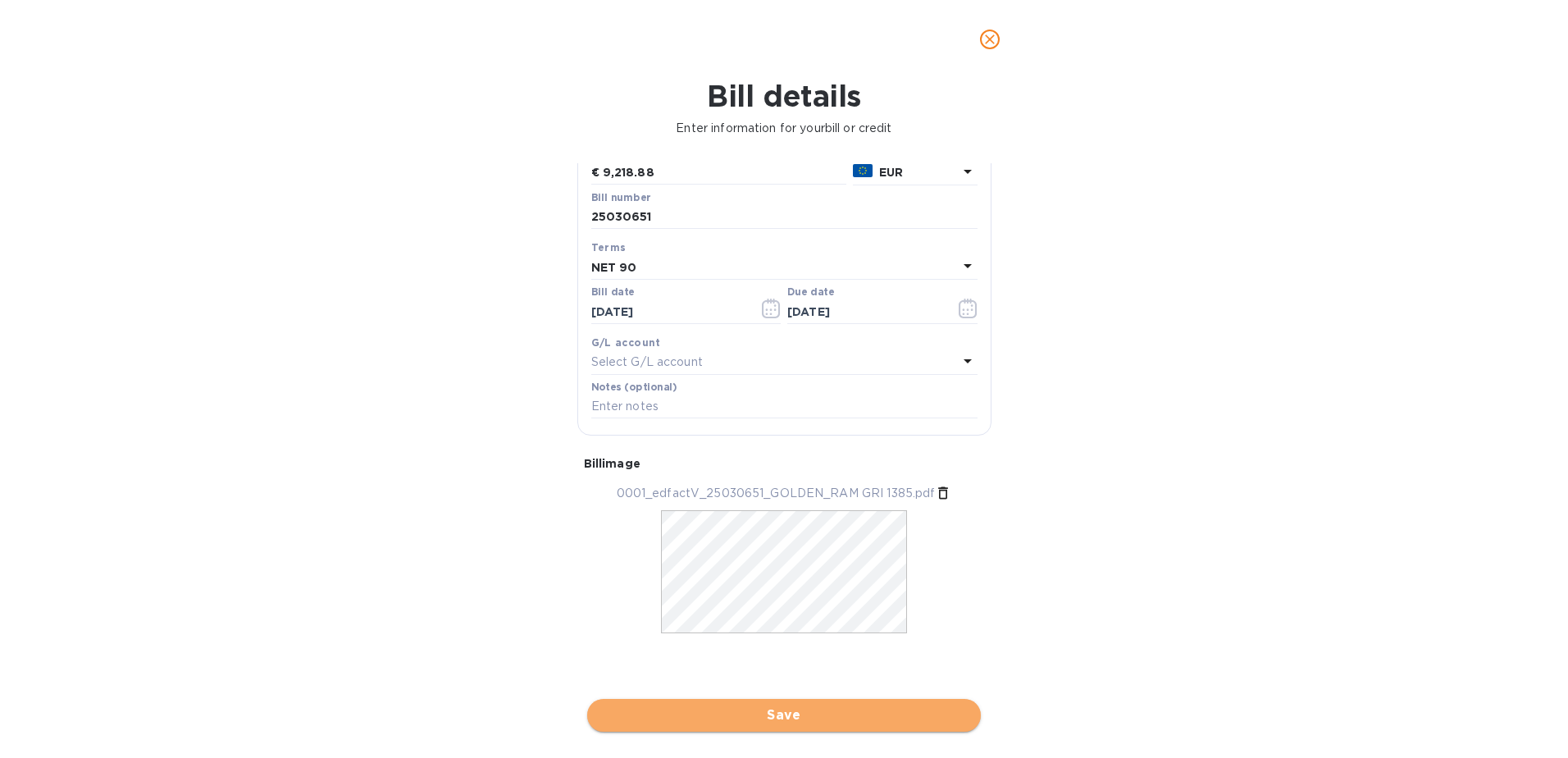
click at [774, 719] on span "Save" at bounding box center [784, 715] width 367 height 20
